Goal: Task Accomplishment & Management: Use online tool/utility

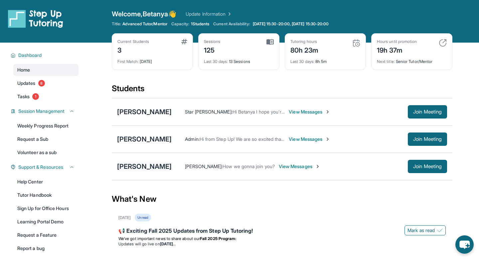
click at [157, 167] on div "[PERSON_NAME]" at bounding box center [144, 166] width 55 height 9
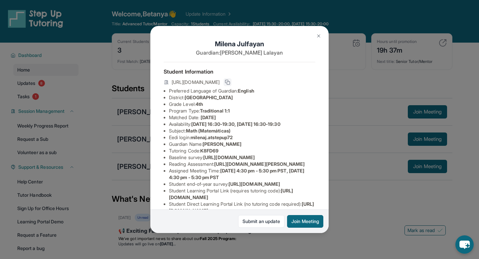
click at [230, 82] on icon at bounding box center [227, 81] width 5 height 5
click at [356, 142] on div "[PERSON_NAME] Guardian: [PERSON_NAME] Student Information [URL][DOMAIN_NAME] Pr…" at bounding box center [239, 129] width 479 height 259
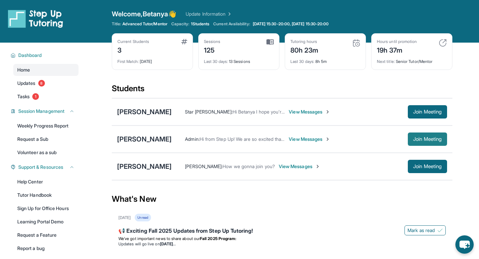
click at [424, 139] on span "Join Meeting" at bounding box center [427, 139] width 29 height 4
click at [435, 141] on span "Join Meeting" at bounding box center [427, 139] width 29 height 4
click at [413, 164] on span "Join Meeting" at bounding box center [427, 166] width 29 height 4
click at [149, 165] on div "[PERSON_NAME]" at bounding box center [144, 166] width 55 height 9
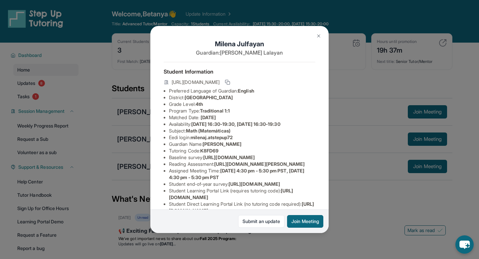
click at [315, 36] on button at bounding box center [318, 35] width 13 height 13
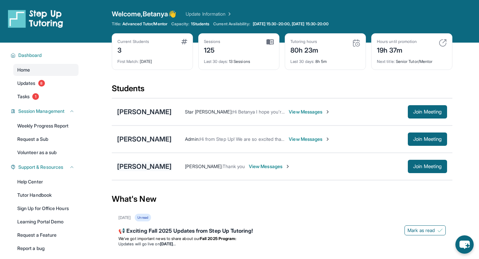
click at [148, 163] on div "[PERSON_NAME]" at bounding box center [144, 166] width 55 height 9
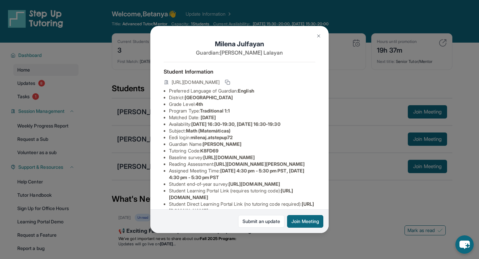
click at [204, 160] on span "[URL][DOMAIN_NAME]" at bounding box center [229, 157] width 52 height 6
drag, startPoint x: 170, startPoint y: 162, endPoint x: 330, endPoint y: 176, distance: 160.6
click at [330, 176] on div "[PERSON_NAME] Guardian: [PERSON_NAME] Student Information [URL][DOMAIN_NAME] Pr…" at bounding box center [239, 129] width 479 height 259
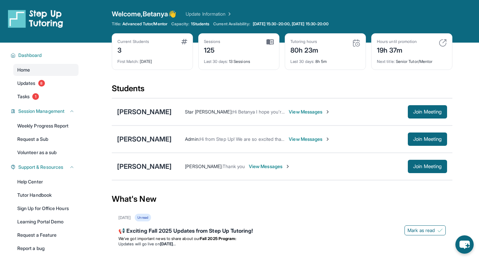
copy span "[URL][DOMAIN_NAME]"
click at [153, 164] on div "[PERSON_NAME]" at bounding box center [144, 166] width 55 height 9
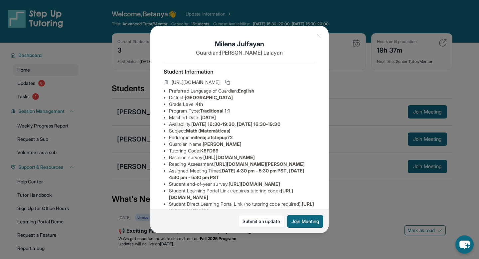
click at [203, 160] on span "[URL][DOMAIN_NAME]" at bounding box center [229, 157] width 52 height 6
drag, startPoint x: 170, startPoint y: 163, endPoint x: 335, endPoint y: 177, distance: 166.2
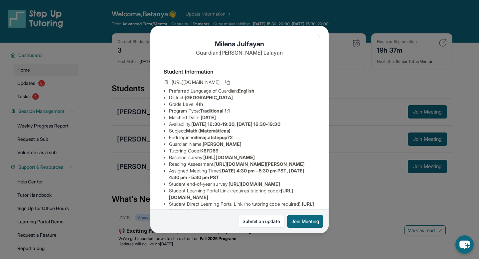
click at [335, 177] on div "[PERSON_NAME] Guardian: [PERSON_NAME] Student Information [URL][DOMAIN_NAME] Pr…" at bounding box center [239, 129] width 479 height 259
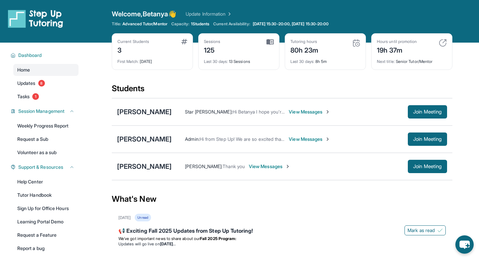
copy span "[URL][DOMAIN_NAME]"
click at [140, 167] on div "[PERSON_NAME]" at bounding box center [144, 166] width 55 height 9
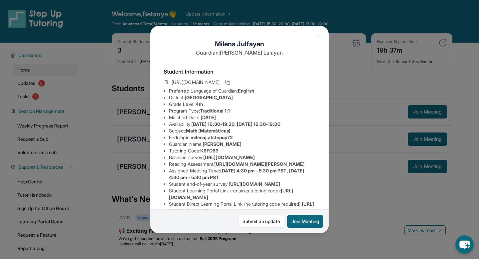
copy span "[URL][DOMAIN_NAME]"
drag, startPoint x: 169, startPoint y: 163, endPoint x: 335, endPoint y: 177, distance: 166.2
click at [335, 177] on div "[PERSON_NAME] Guardian: [PERSON_NAME] Student Information [URL][DOMAIN_NAME] Pr…" at bounding box center [239, 129] width 479 height 259
